Goal: Information Seeking & Learning: Learn about a topic

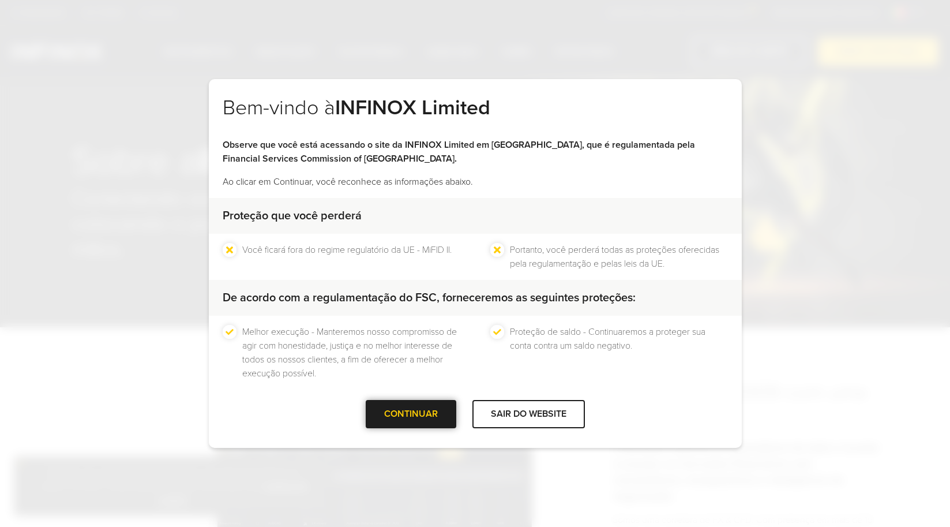
click at [430, 423] on div "CONTINUAR" at bounding box center [411, 414] width 91 height 28
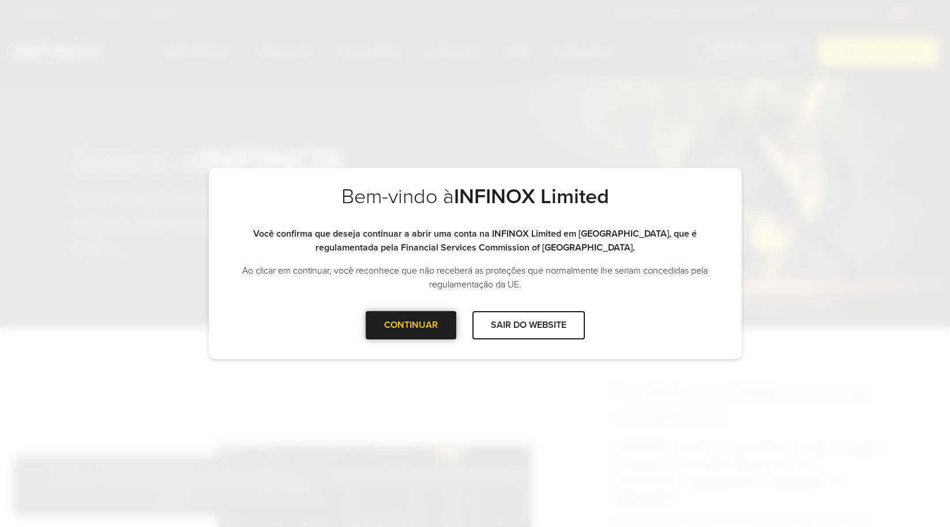
click at [422, 324] on div "CONTINUAR" at bounding box center [411, 325] width 91 height 28
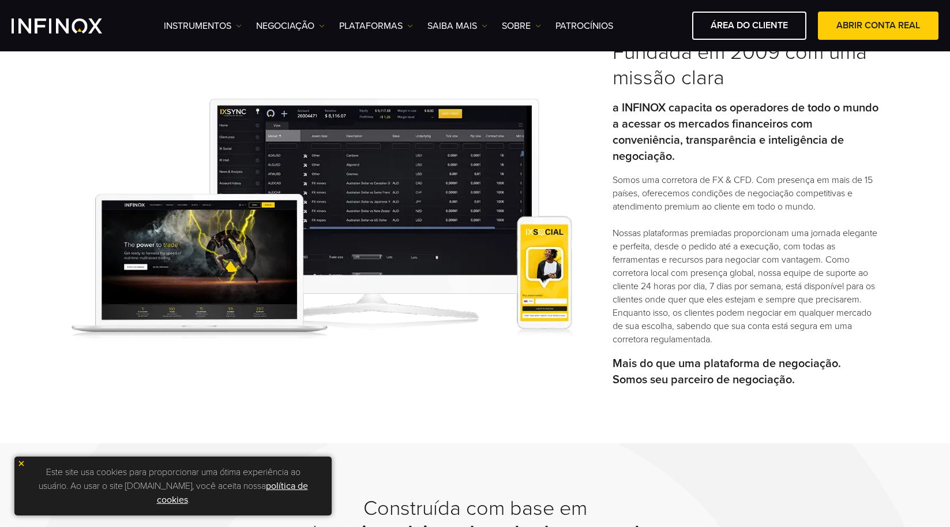
scroll to position [314, 0]
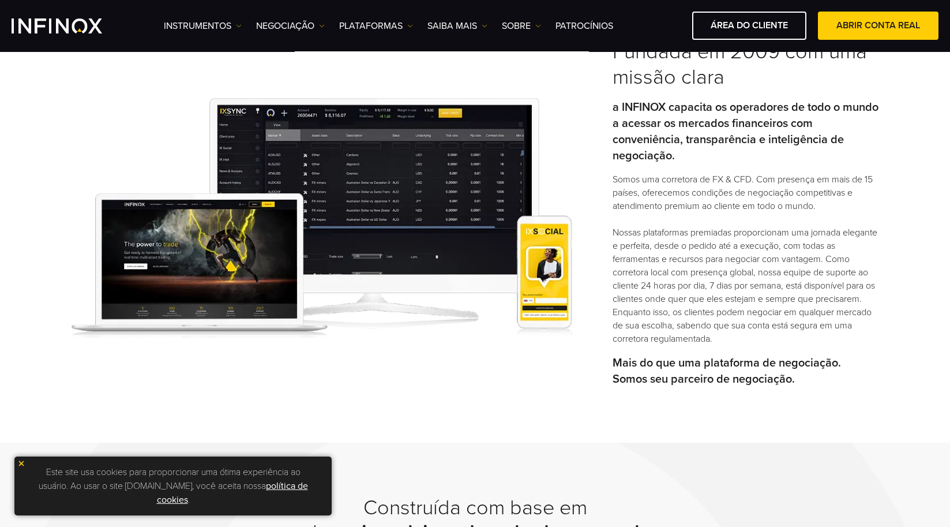
click at [18, 466] on img at bounding box center [21, 463] width 8 height 8
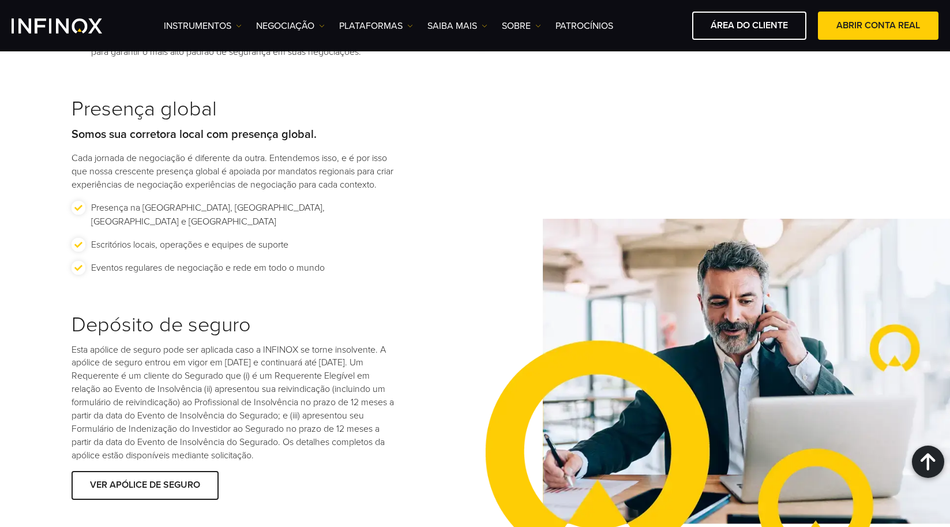
scroll to position [1618, 0]
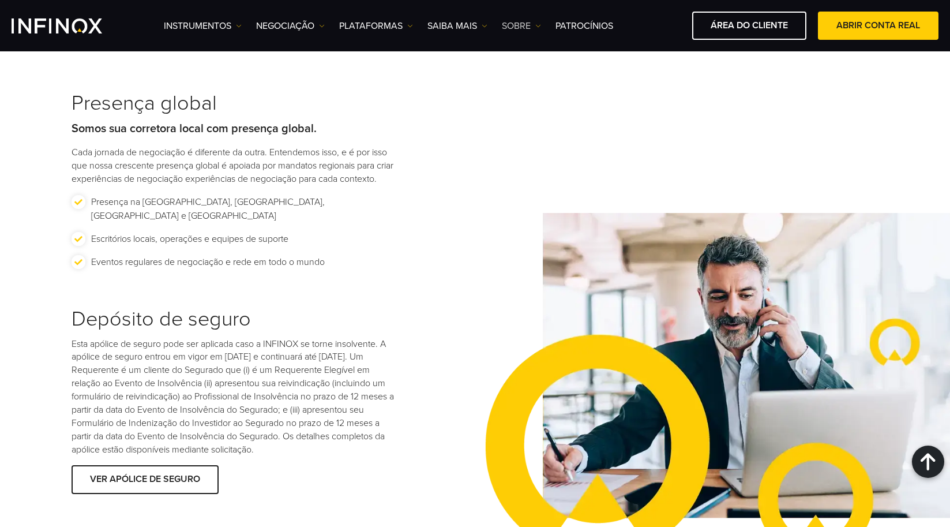
click at [523, 30] on link "SOBRE" at bounding box center [521, 26] width 39 height 14
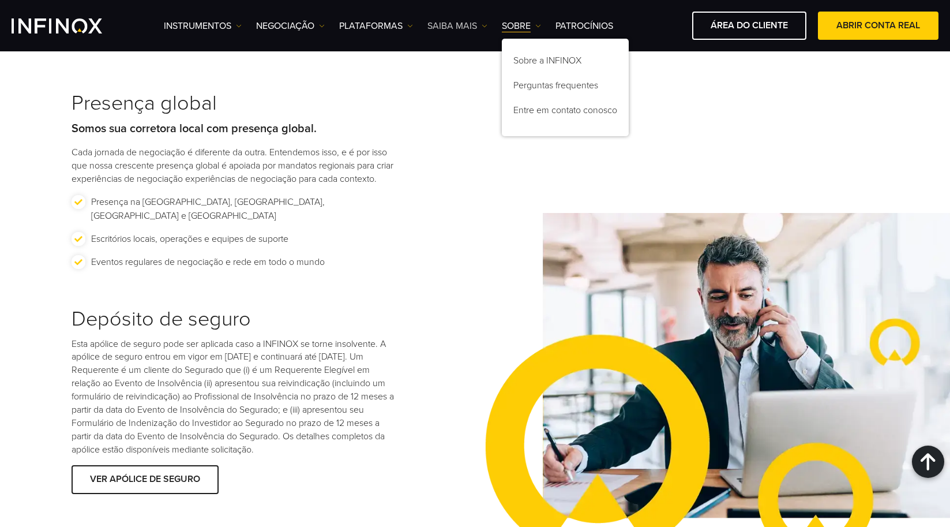
click at [466, 26] on link "Saiba mais" at bounding box center [457, 26] width 60 height 14
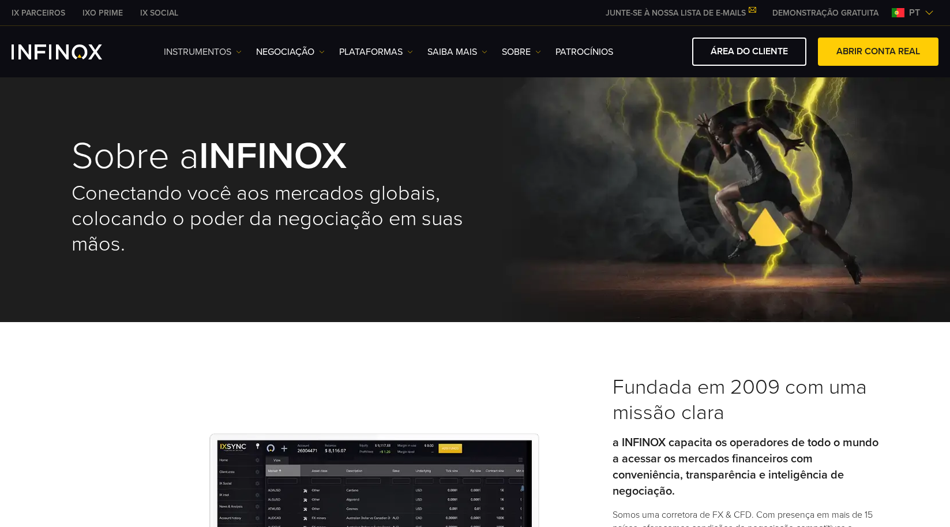
click at [209, 57] on link "Instrumentos" at bounding box center [203, 52] width 78 height 14
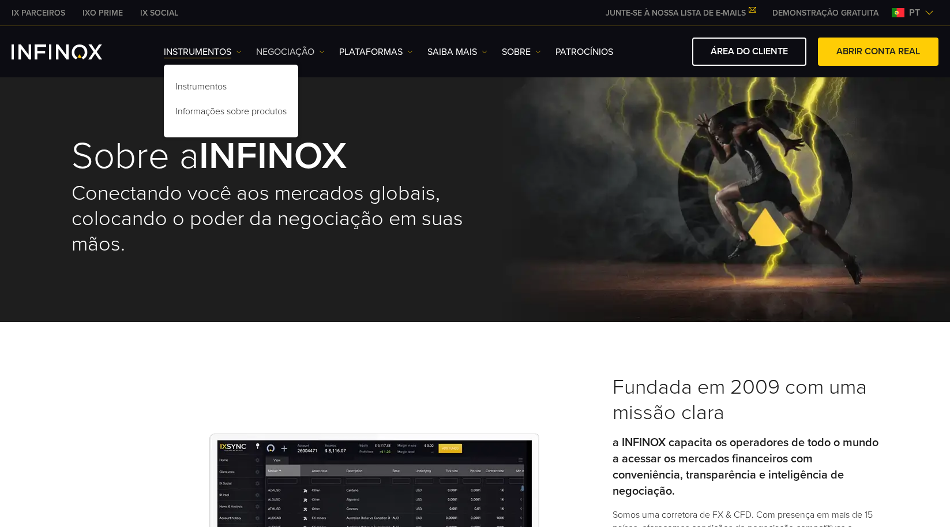
click at [291, 51] on link "NEGOCIAÇÃO" at bounding box center [290, 52] width 69 height 14
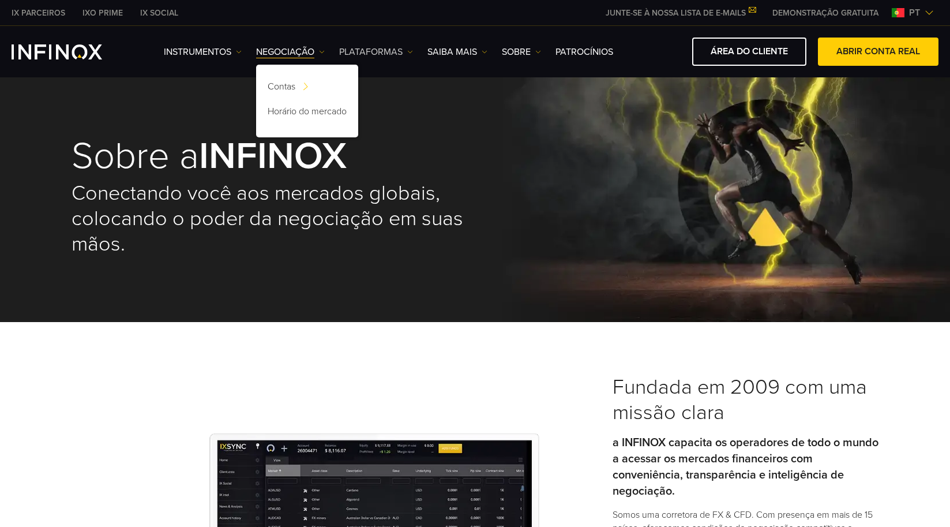
click at [363, 49] on link "PLATAFORMAS" at bounding box center [376, 52] width 74 height 14
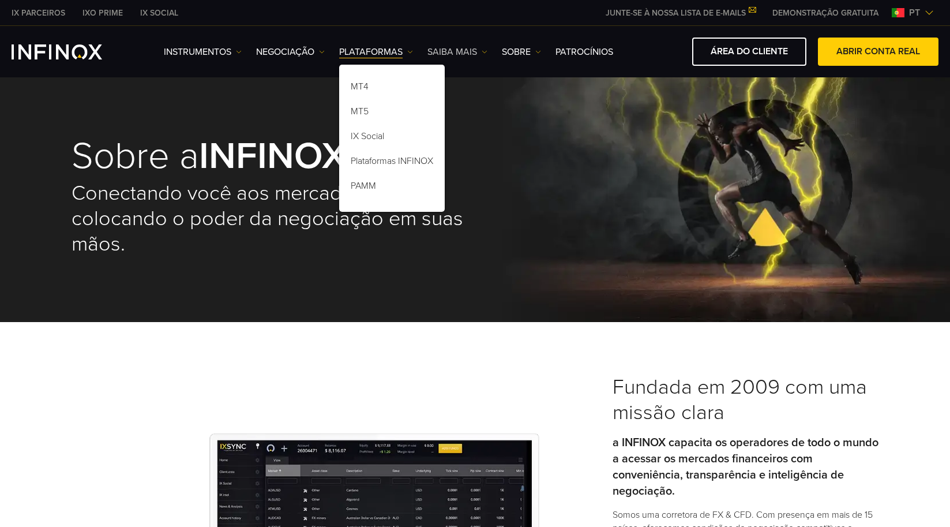
click at [445, 51] on link "Saiba mais" at bounding box center [457, 52] width 60 height 14
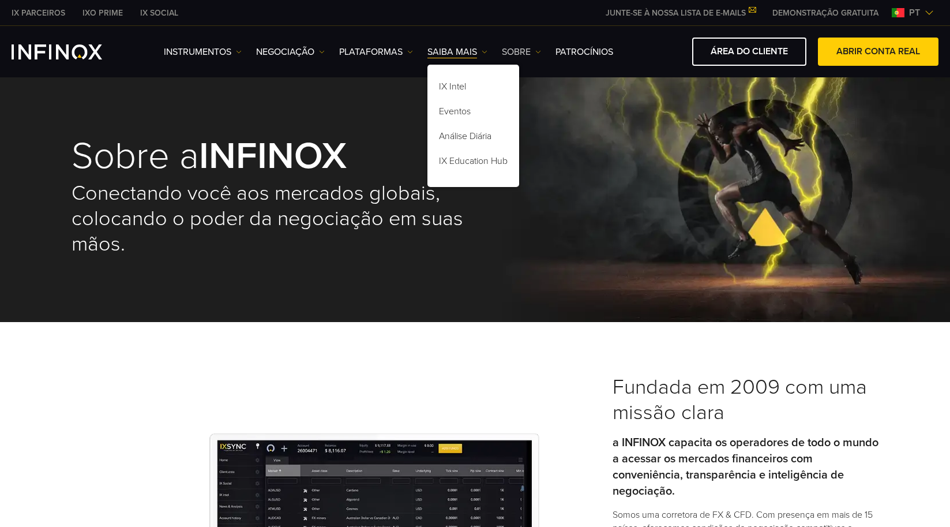
click at [503, 50] on link "SOBRE" at bounding box center [521, 52] width 39 height 14
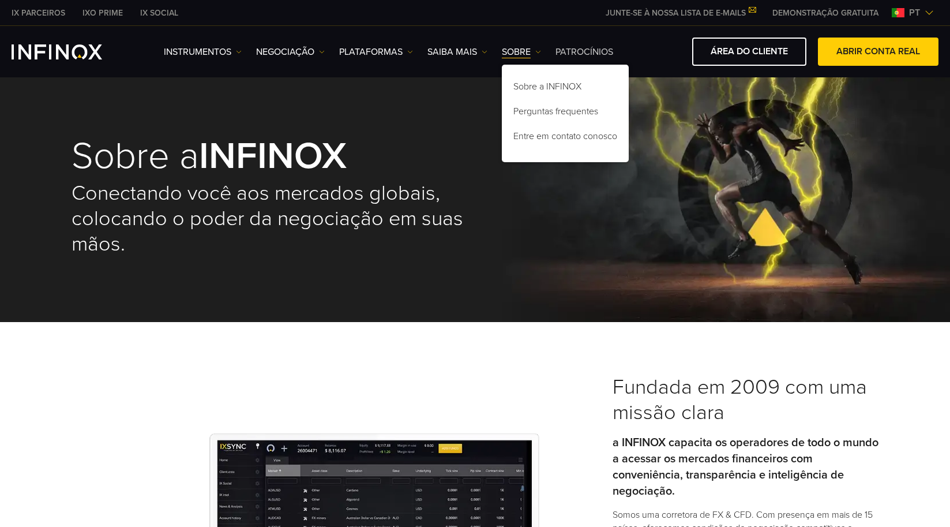
click at [578, 51] on link "Patrocínios" at bounding box center [584, 52] width 58 height 14
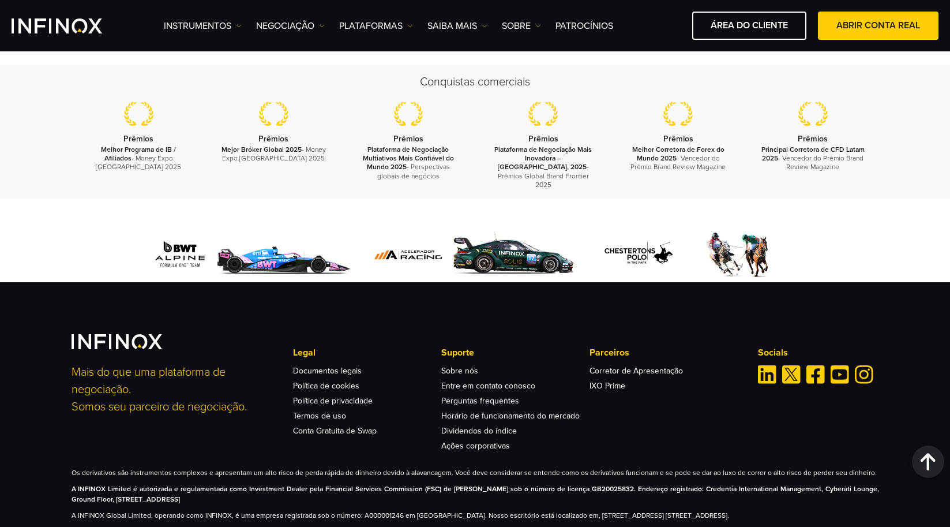
scroll to position [4437, 0]
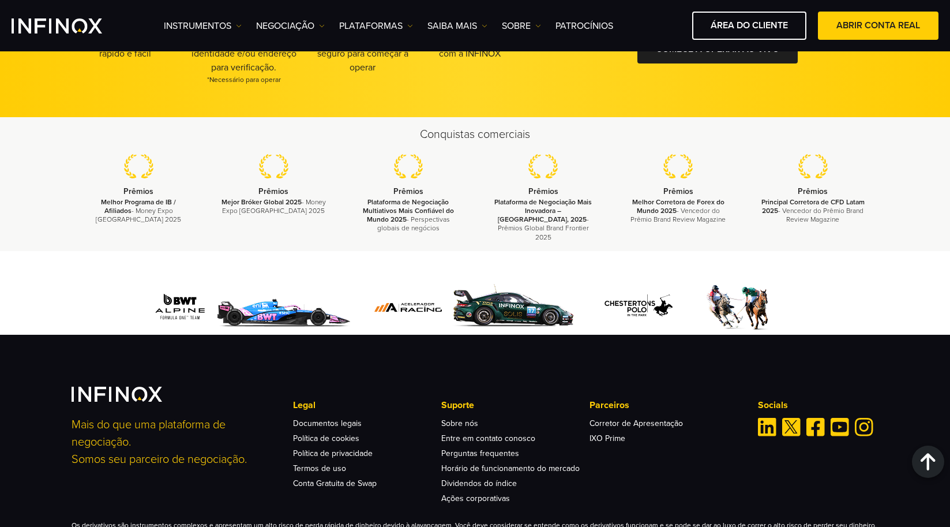
scroll to position [2004, 0]
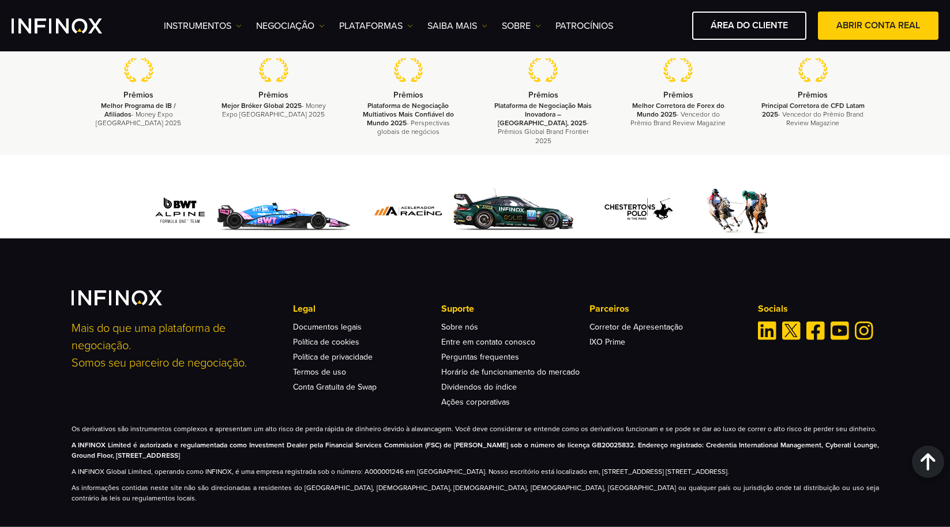
click at [862, 329] on img "Instagram" at bounding box center [864, 330] width 18 height 18
